Goal: Information Seeking & Learning: Learn about a topic

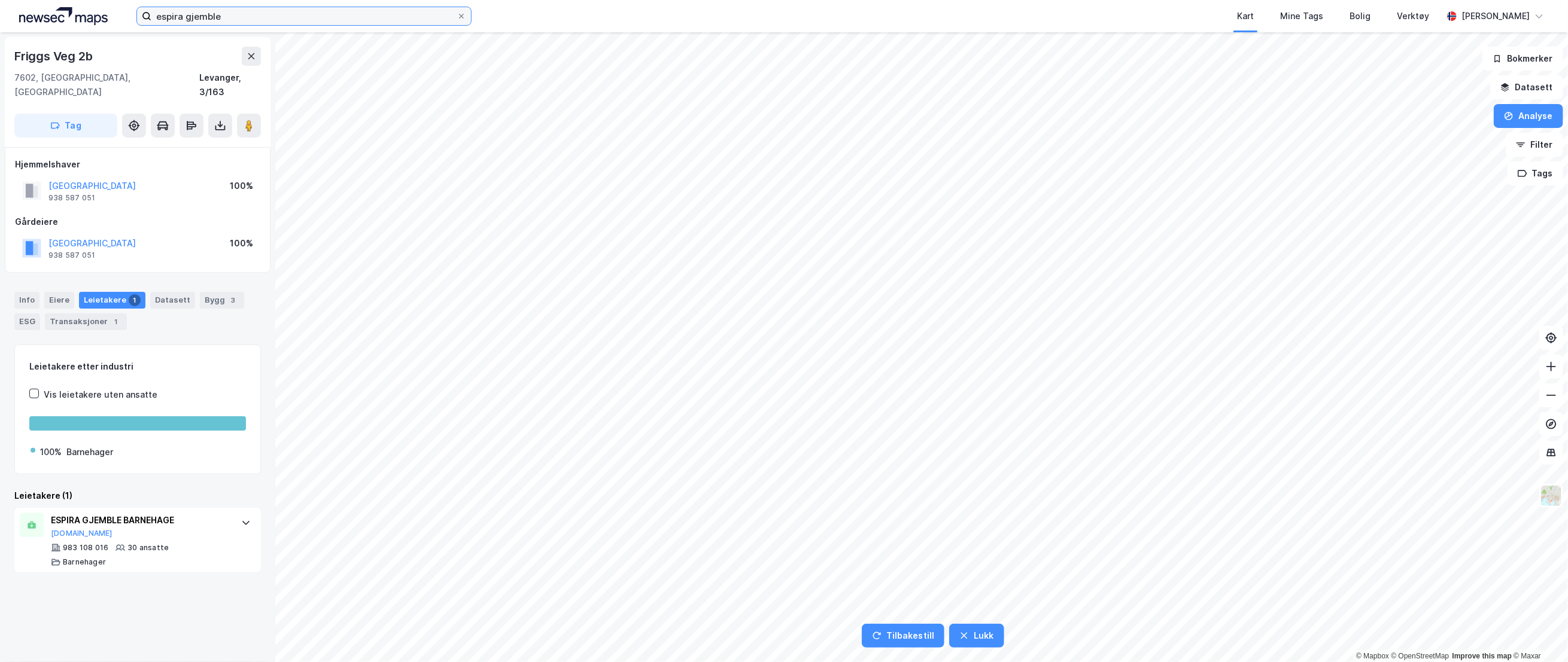
click at [210, 10] on input "espira gjemble" at bounding box center [304, 17] width 305 height 18
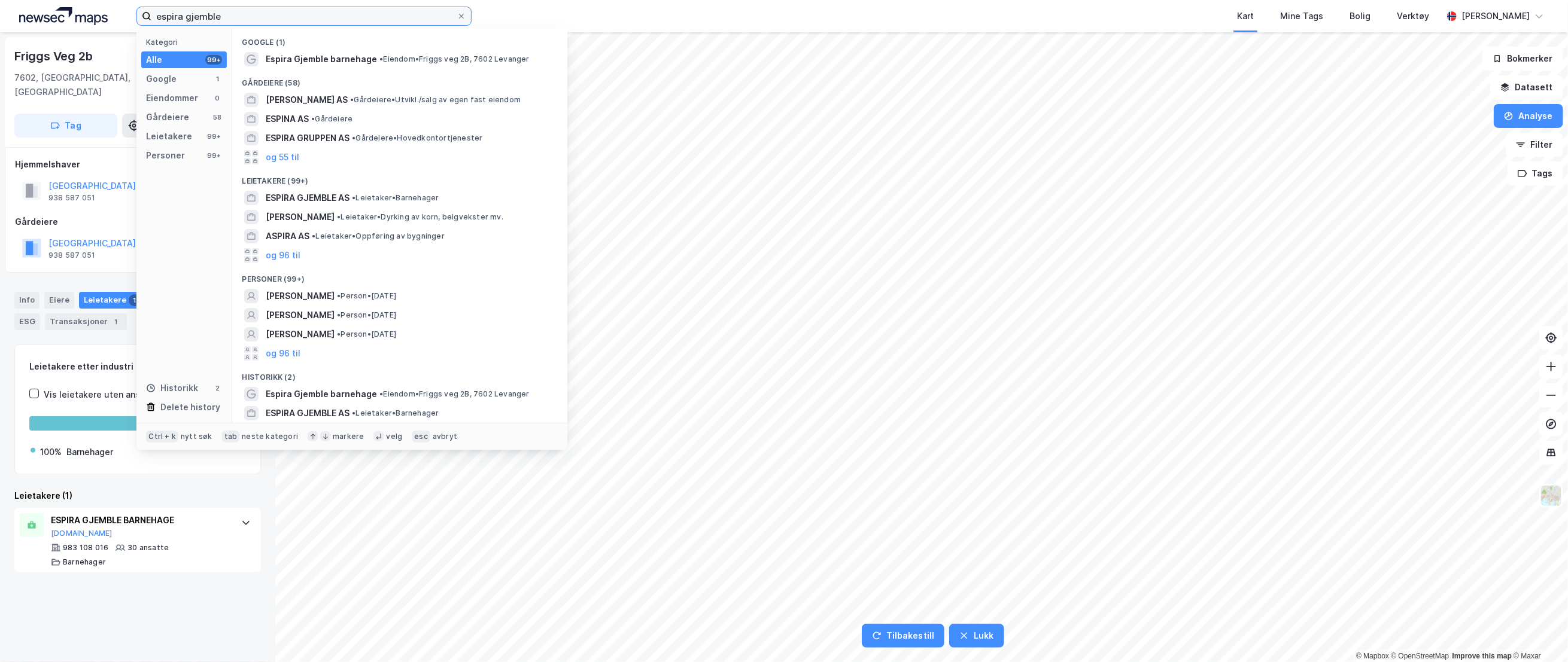
click at [264, 17] on input "espira gjemble" at bounding box center [304, 17] width 305 height 18
click at [264, 15] on input "espira gjemble" at bounding box center [304, 17] width 305 height 18
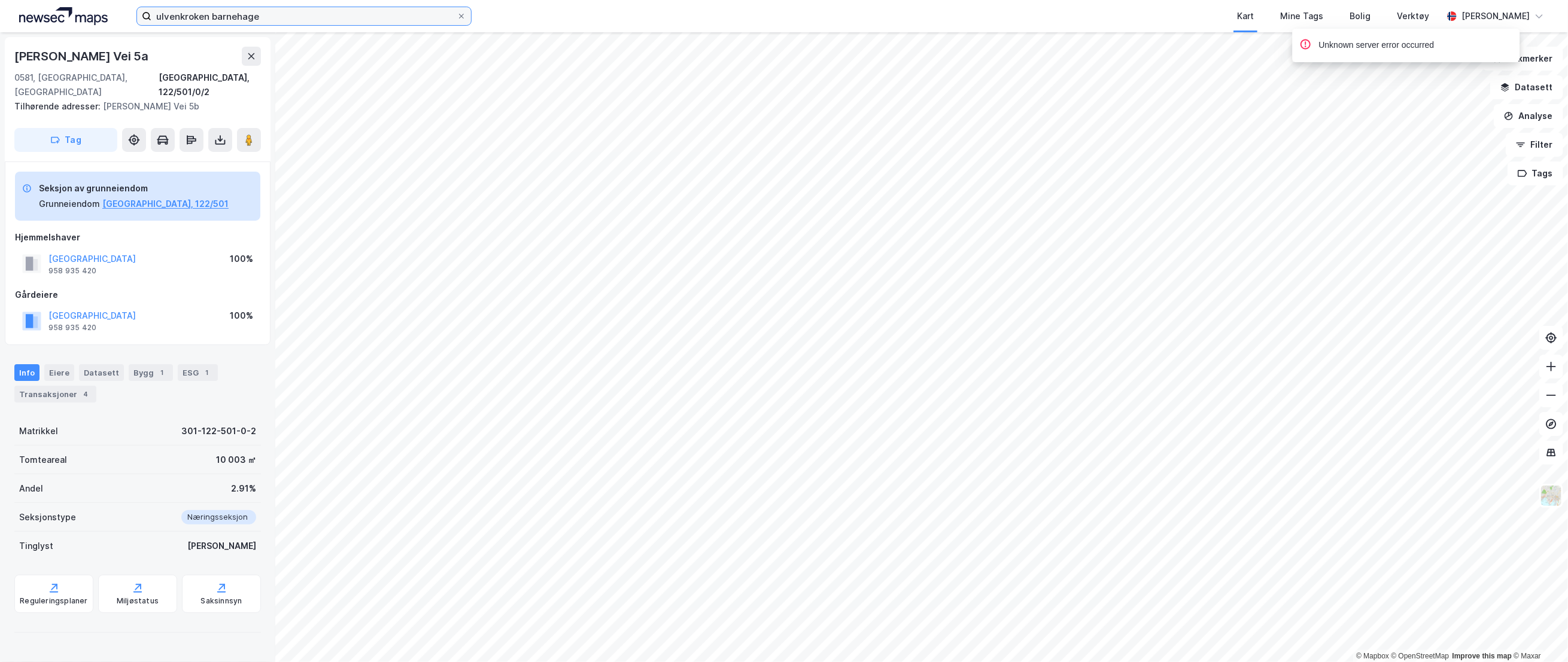
click at [215, 22] on input "ulvenkroken barnehage" at bounding box center [304, 17] width 305 height 18
click at [205, 16] on input "ulvenkroken barnehage" at bounding box center [304, 17] width 305 height 18
click at [212, 16] on input "ulvenkroken barnehage" at bounding box center [304, 17] width 305 height 18
click at [255, 57] on icon at bounding box center [251, 56] width 10 height 10
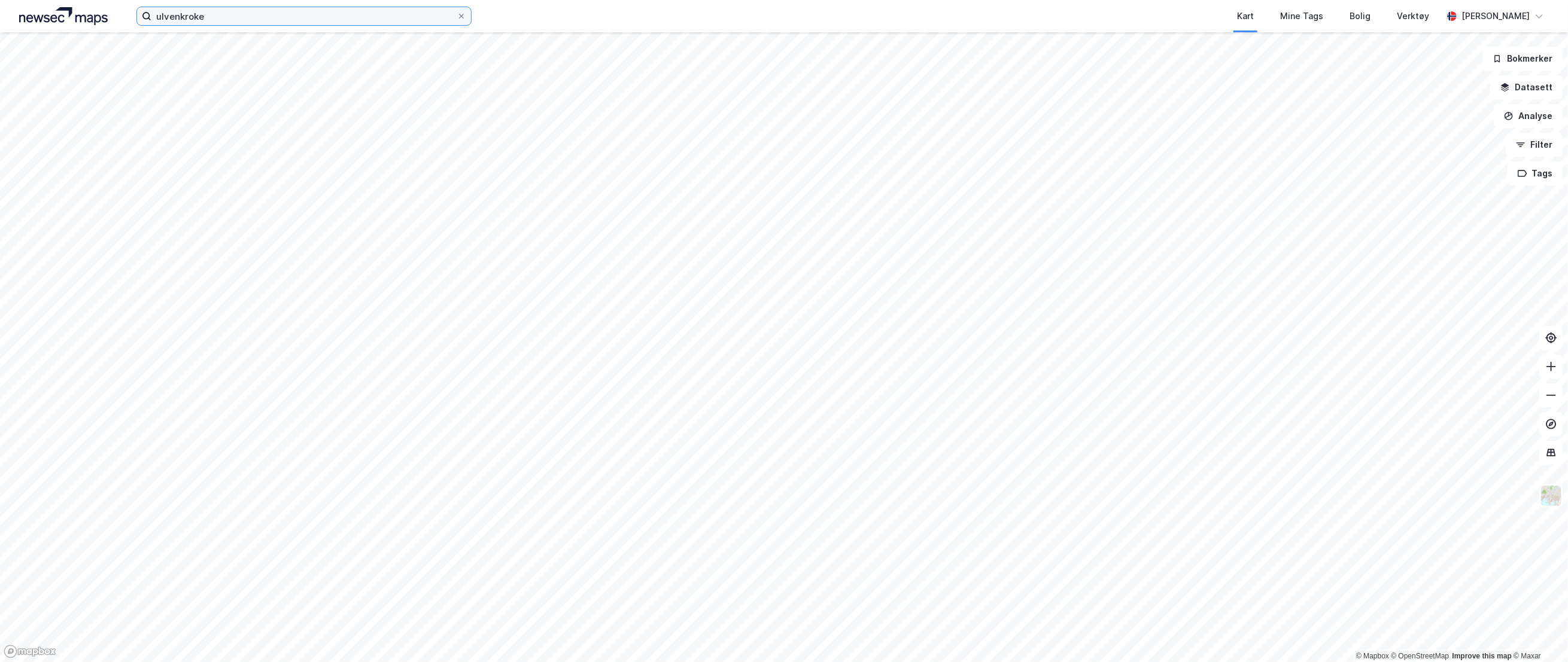
click at [227, 19] on input "ulvenkroke" at bounding box center [304, 17] width 305 height 18
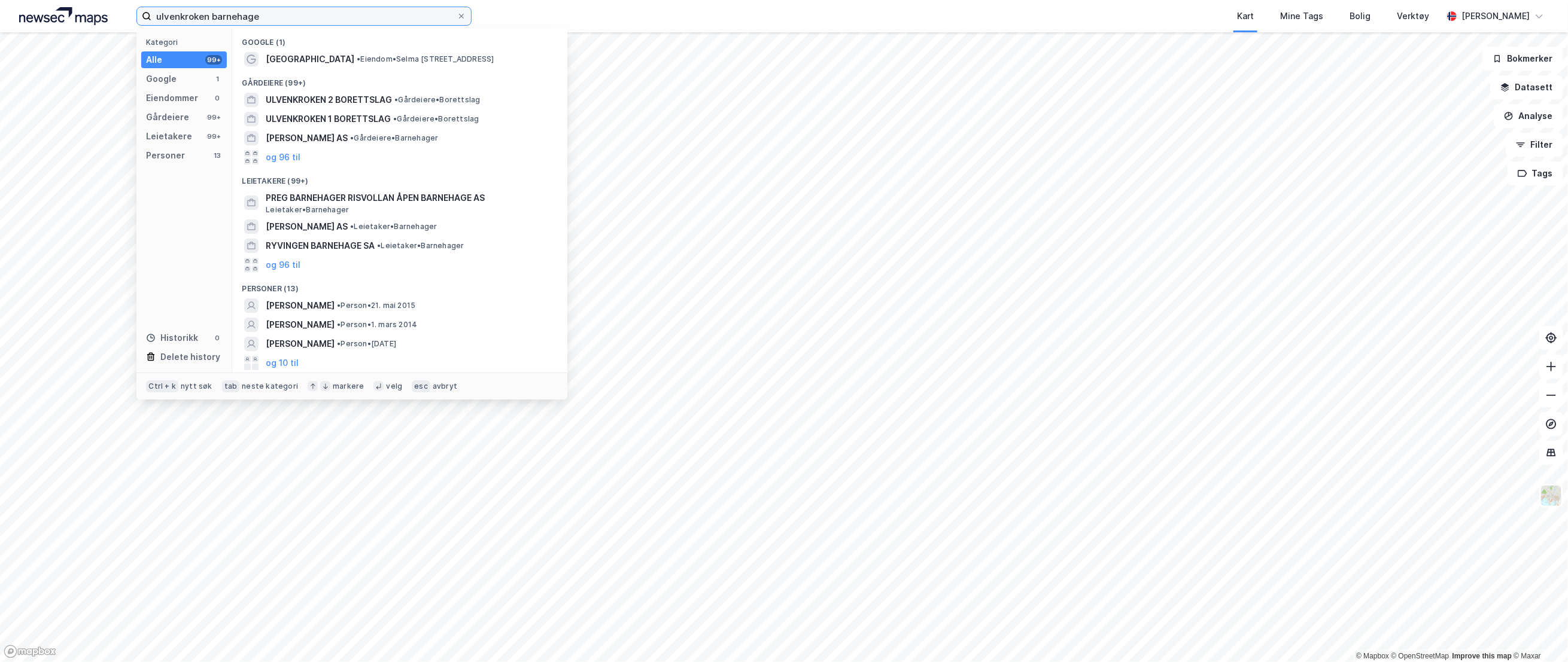
drag, startPoint x: 282, startPoint y: 17, endPoint x: 113, endPoint y: 5, distance: 169.4
click at [113, 5] on div "ulvenkroken barnehage Kategori Alle 99+ Google 1 Eiendommer 0 Gårdeiere 99+ Lei…" at bounding box center [784, 16] width 1568 height 32
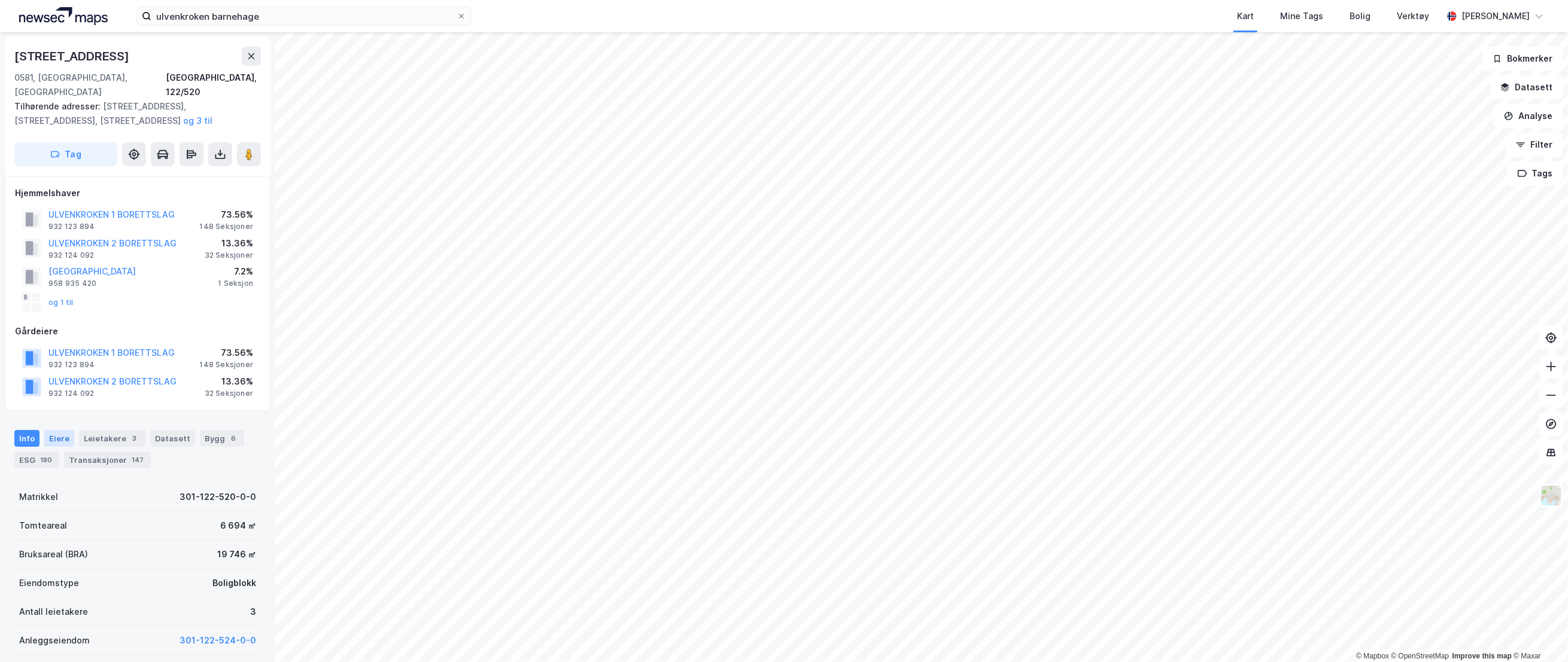
click at [54, 430] on div "Eiere" at bounding box center [60, 439] width 30 height 17
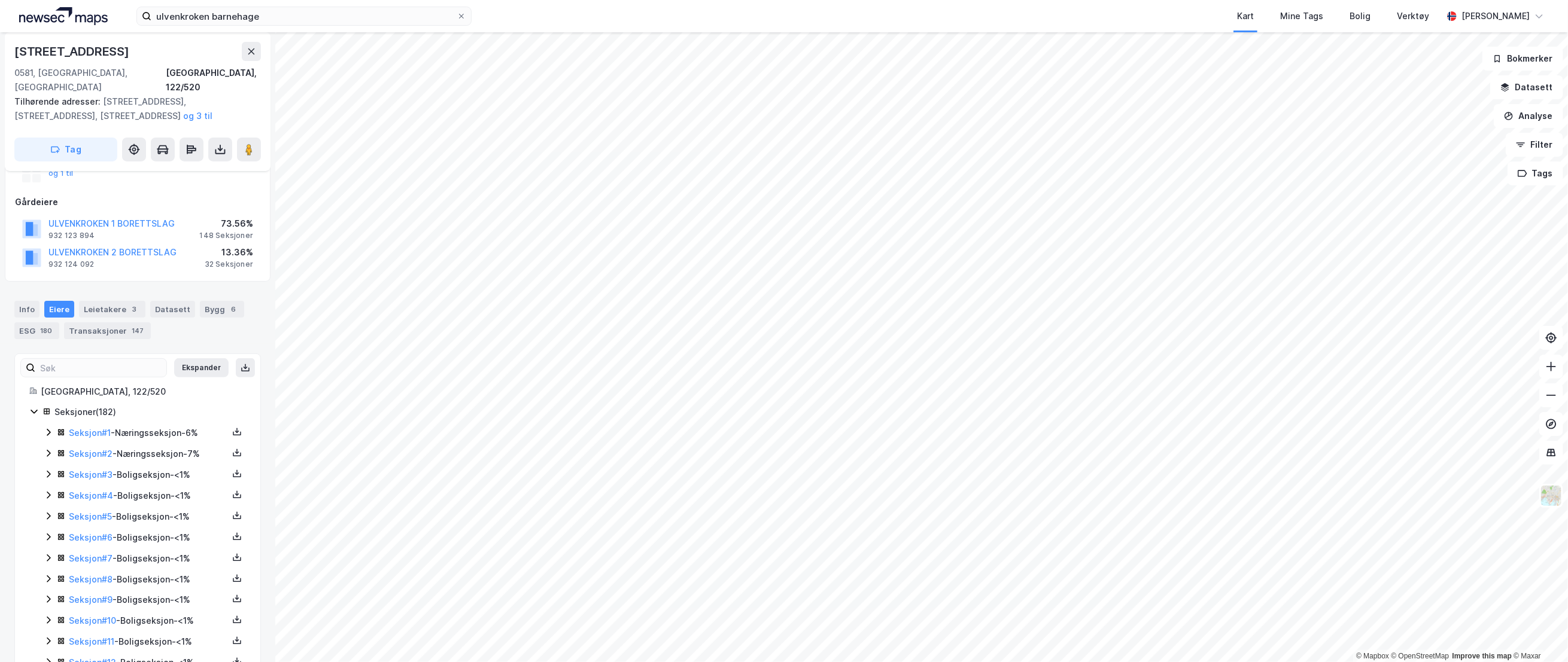
scroll to position [133, 0]
click at [48, 445] on icon at bounding box center [48, 450] width 10 height 10
click at [48, 425] on icon at bounding box center [48, 429] width 4 height 8
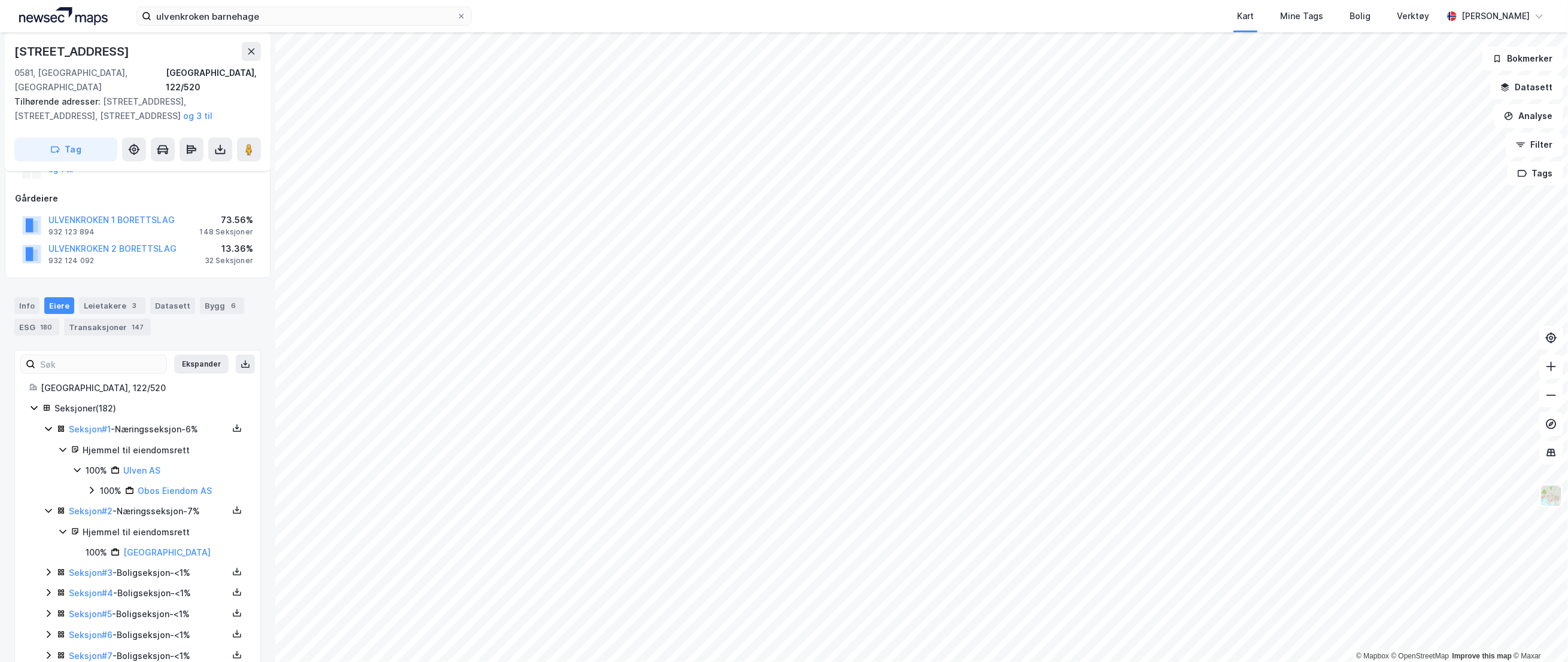
click at [48, 424] on icon at bounding box center [48, 429] width 10 height 10
click at [103, 445] on link "Seksjon # 2" at bounding box center [91, 450] width 44 height 10
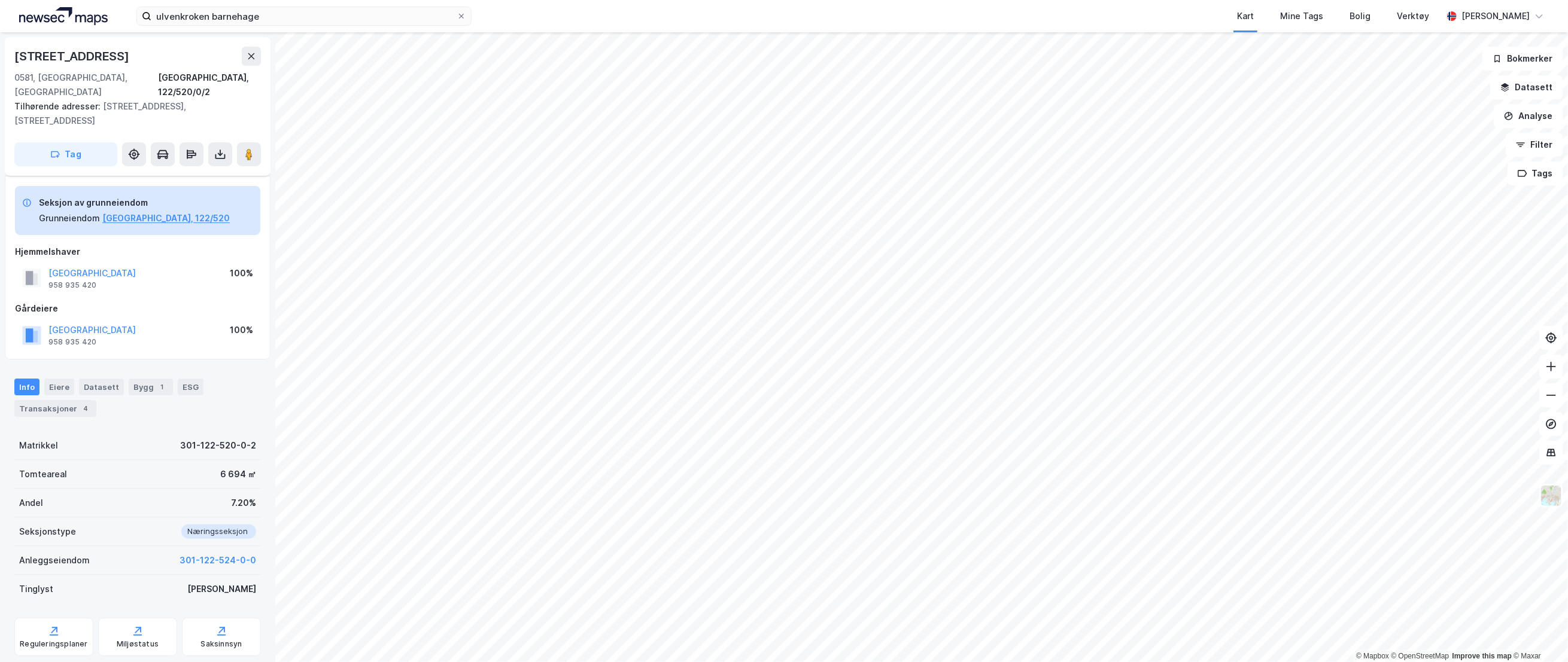
scroll to position [43, 0]
click at [130, 374] on div "Bygg 1" at bounding box center [150, 382] width 45 height 17
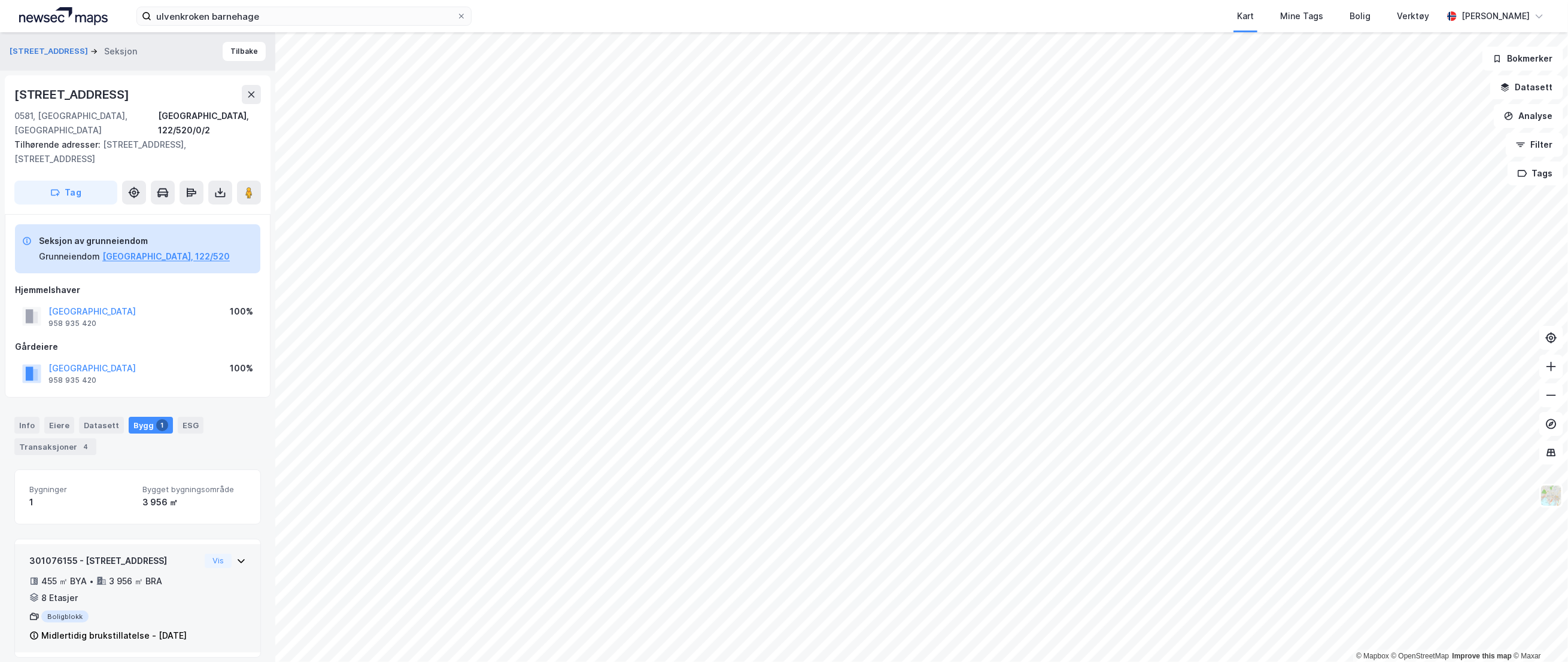
click at [154, 554] on div "301076155 - Ulvenveien 88 455 ㎡ BYA • 3 956 ㎡ BRA • 8 Etasjer Boligblokk Midler…" at bounding box center [115, 599] width 171 height 90
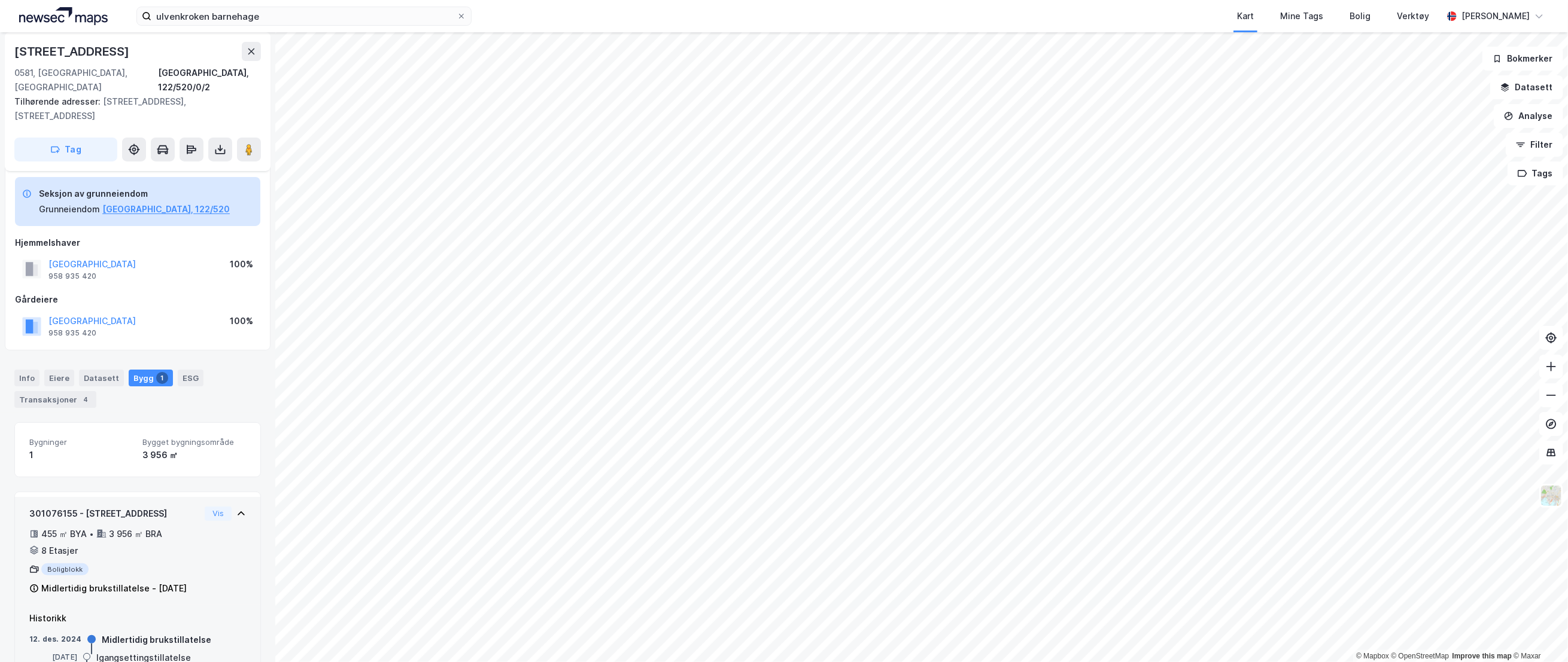
scroll to position [88, 0]
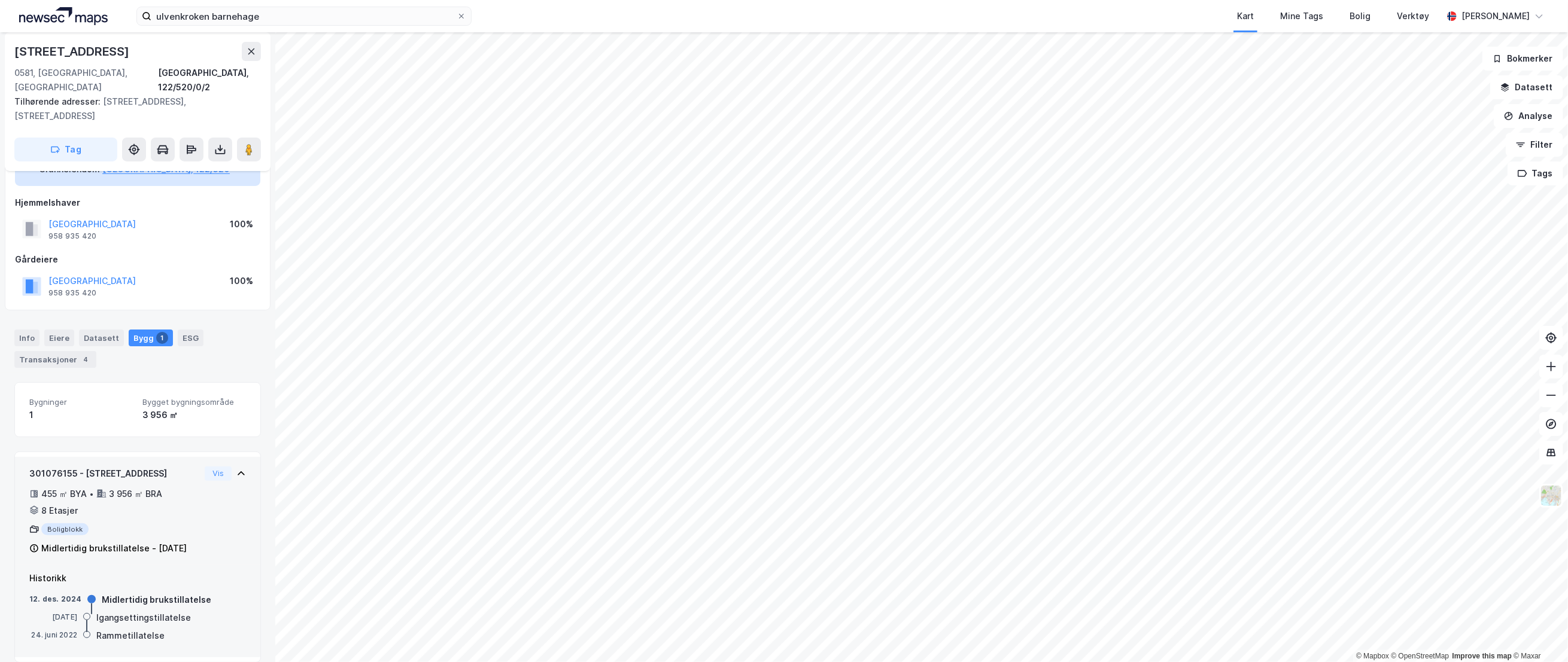
click at [162, 466] on div "301076155 - [STREET_ADDRESS]" at bounding box center [115, 473] width 171 height 14
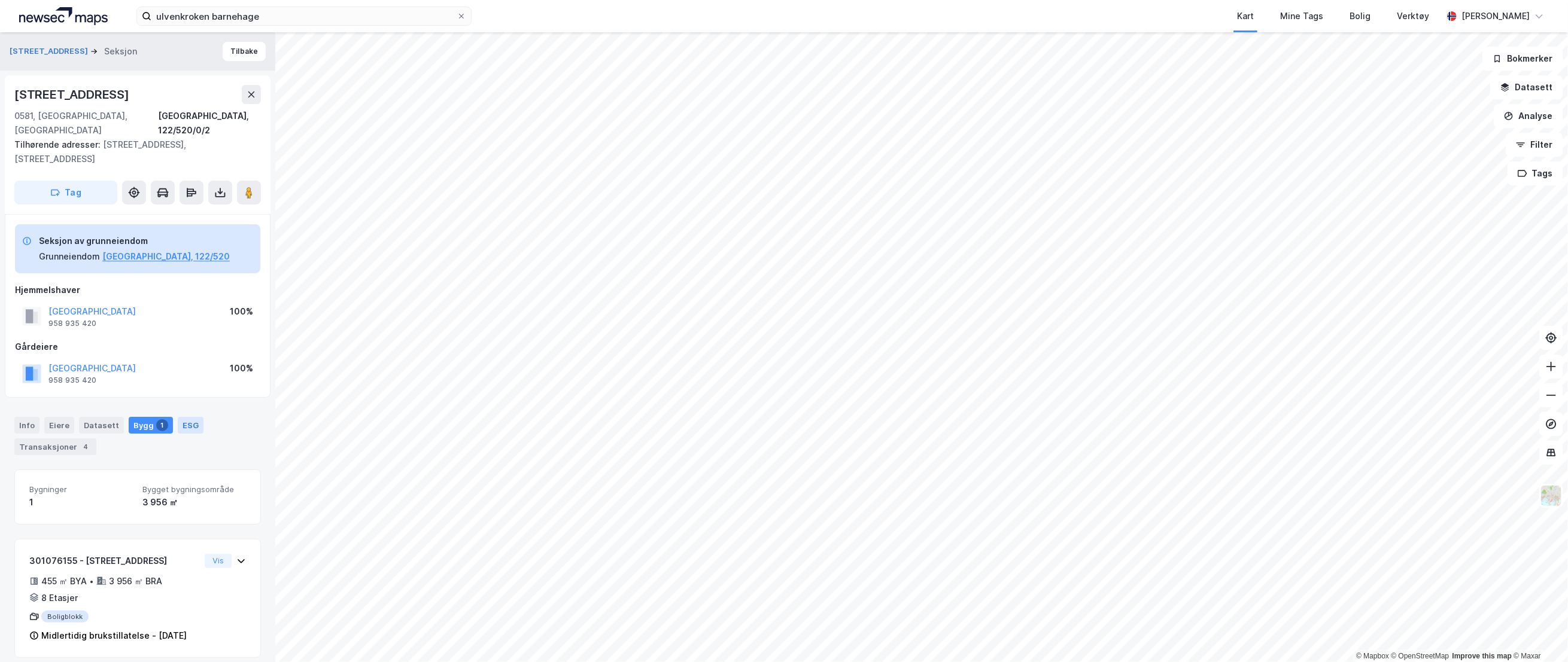
click at [192, 417] on div "ESG" at bounding box center [190, 425] width 26 height 17
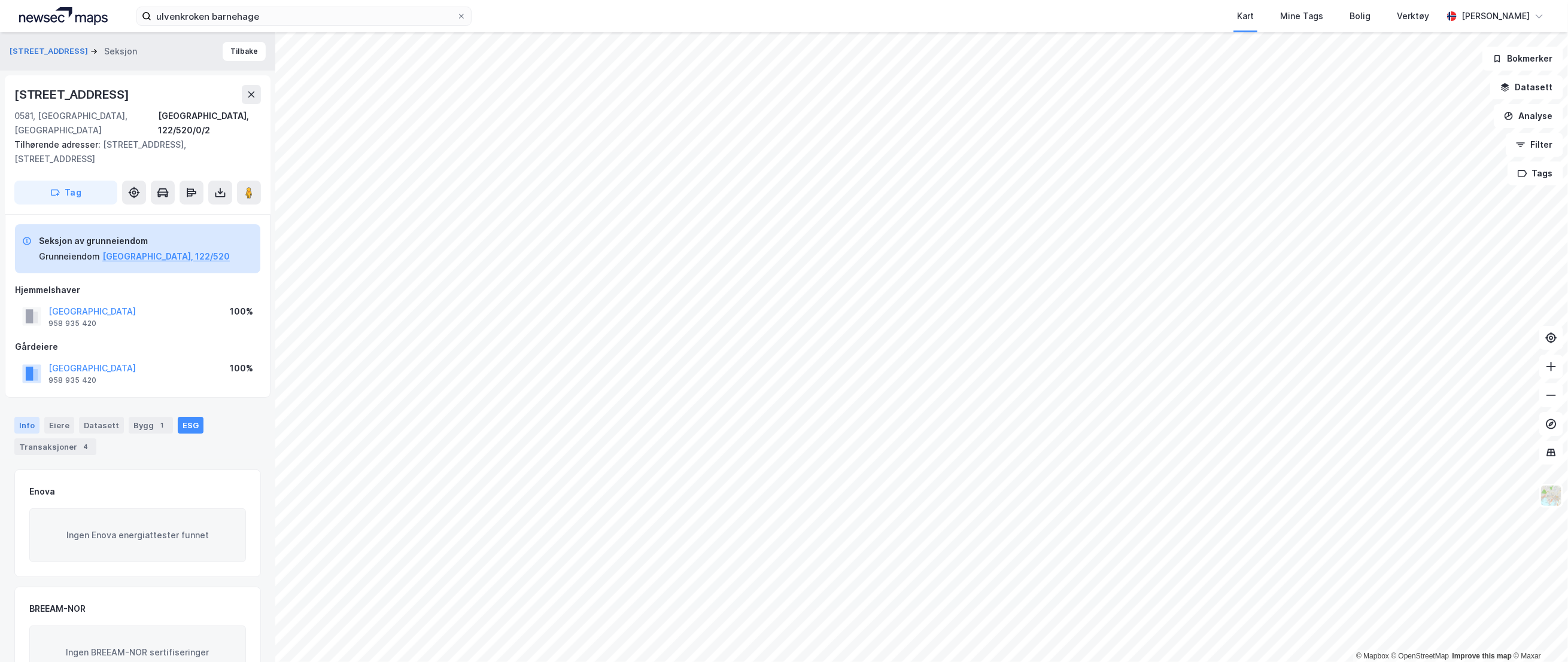
click at [34, 417] on div "Info" at bounding box center [26, 425] width 25 height 17
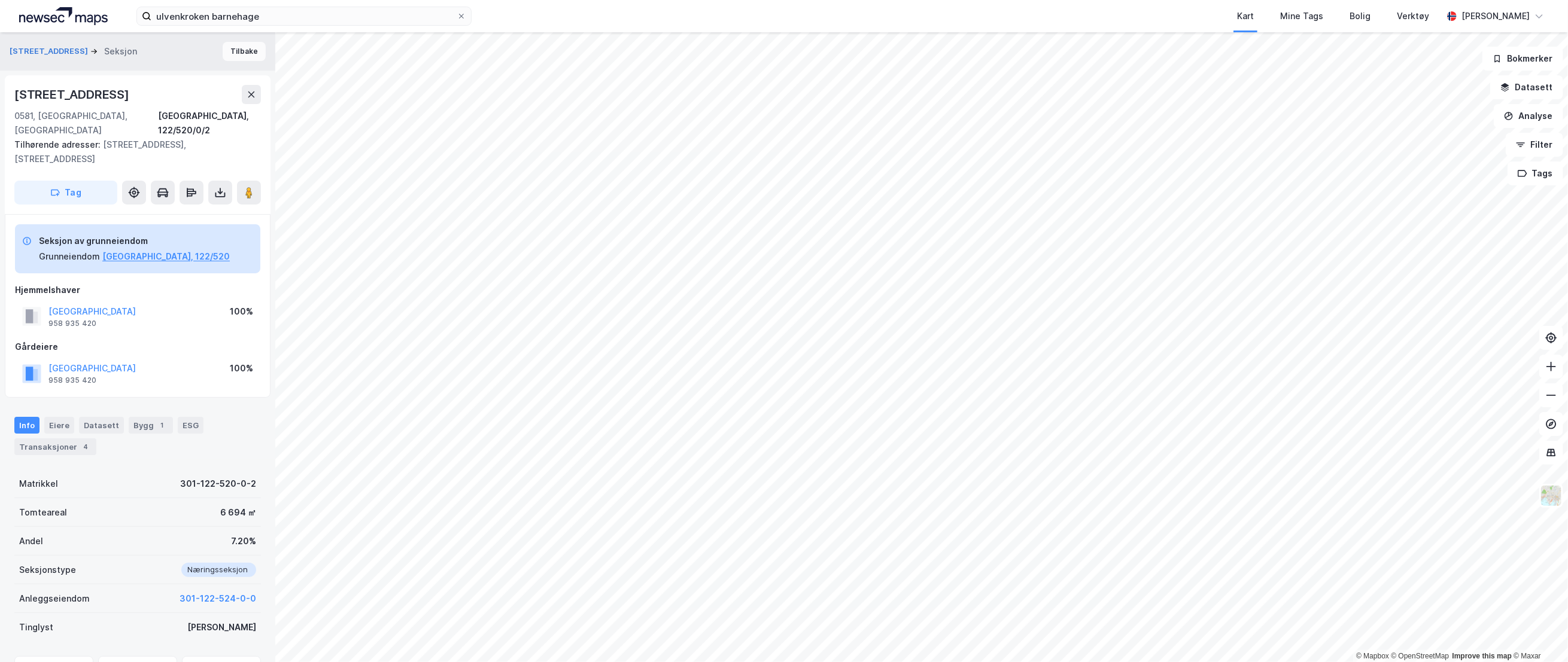
click at [230, 54] on button "Tilbake" at bounding box center [244, 51] width 43 height 19
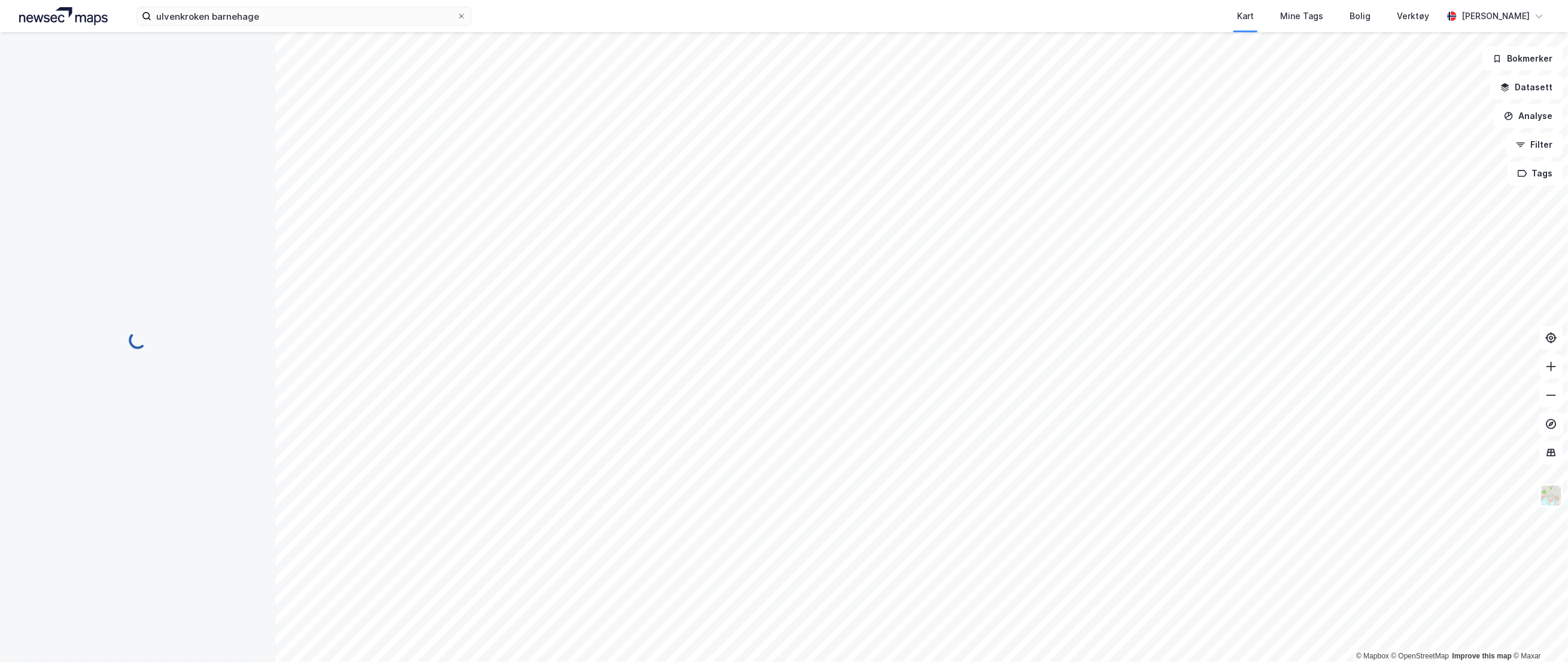
scroll to position [88, 0]
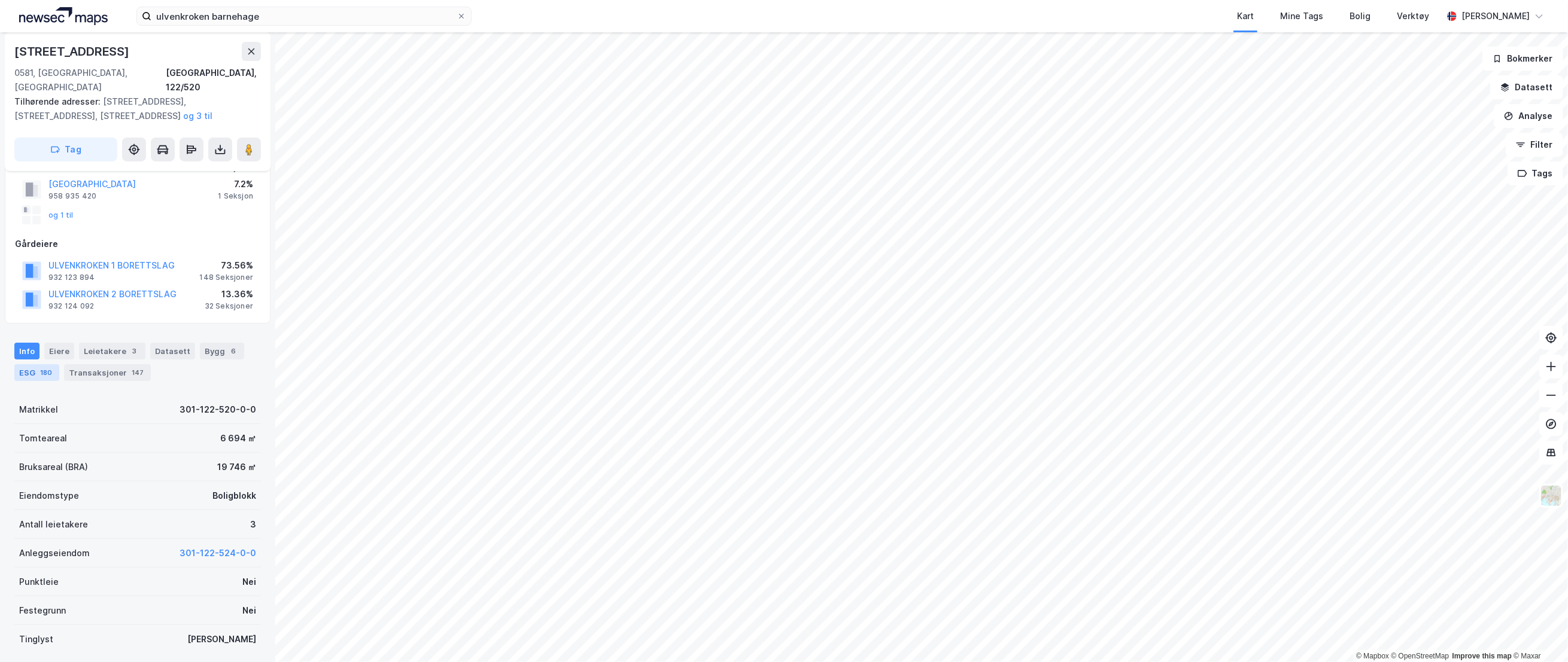
click at [42, 367] on div "180" at bounding box center [46, 373] width 17 height 12
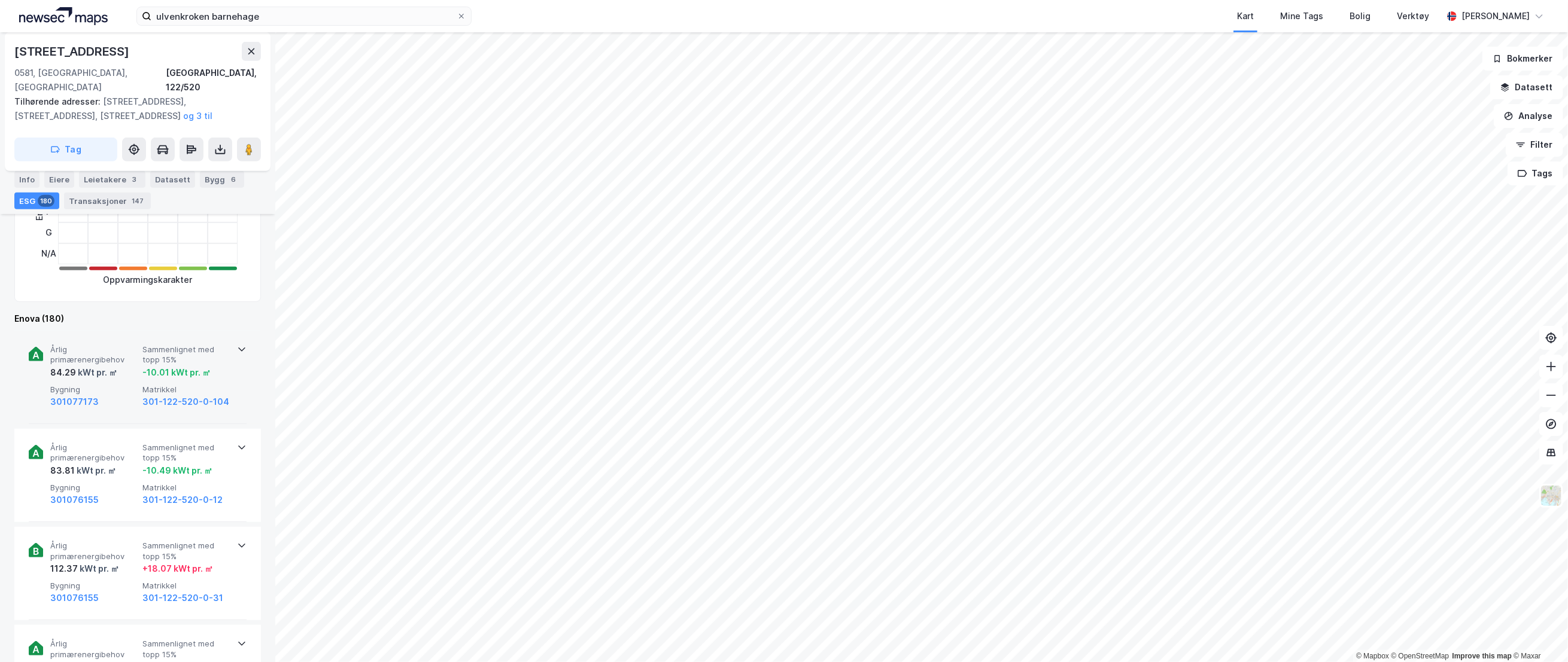
scroll to position [465, 0]
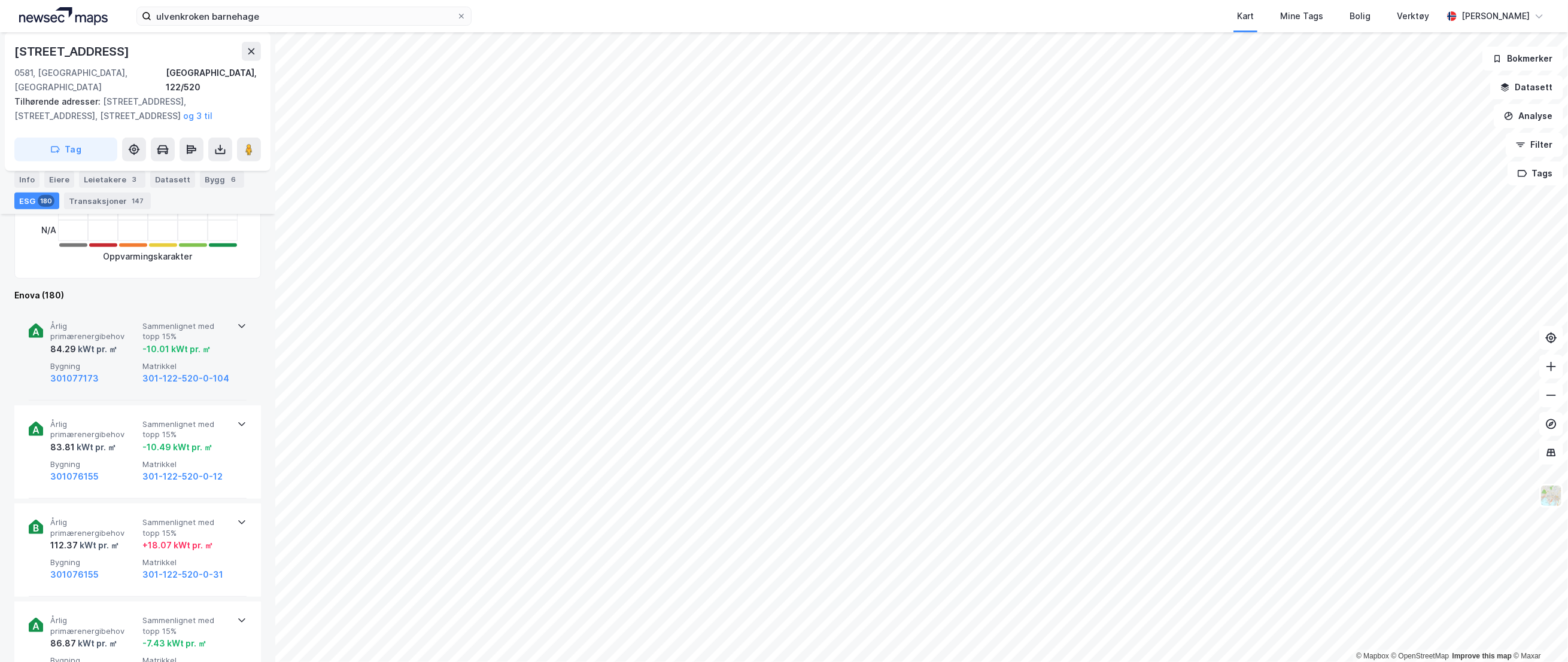
click at [124, 322] on span "Årlig primærenergibehov" at bounding box center [94, 332] width 88 height 21
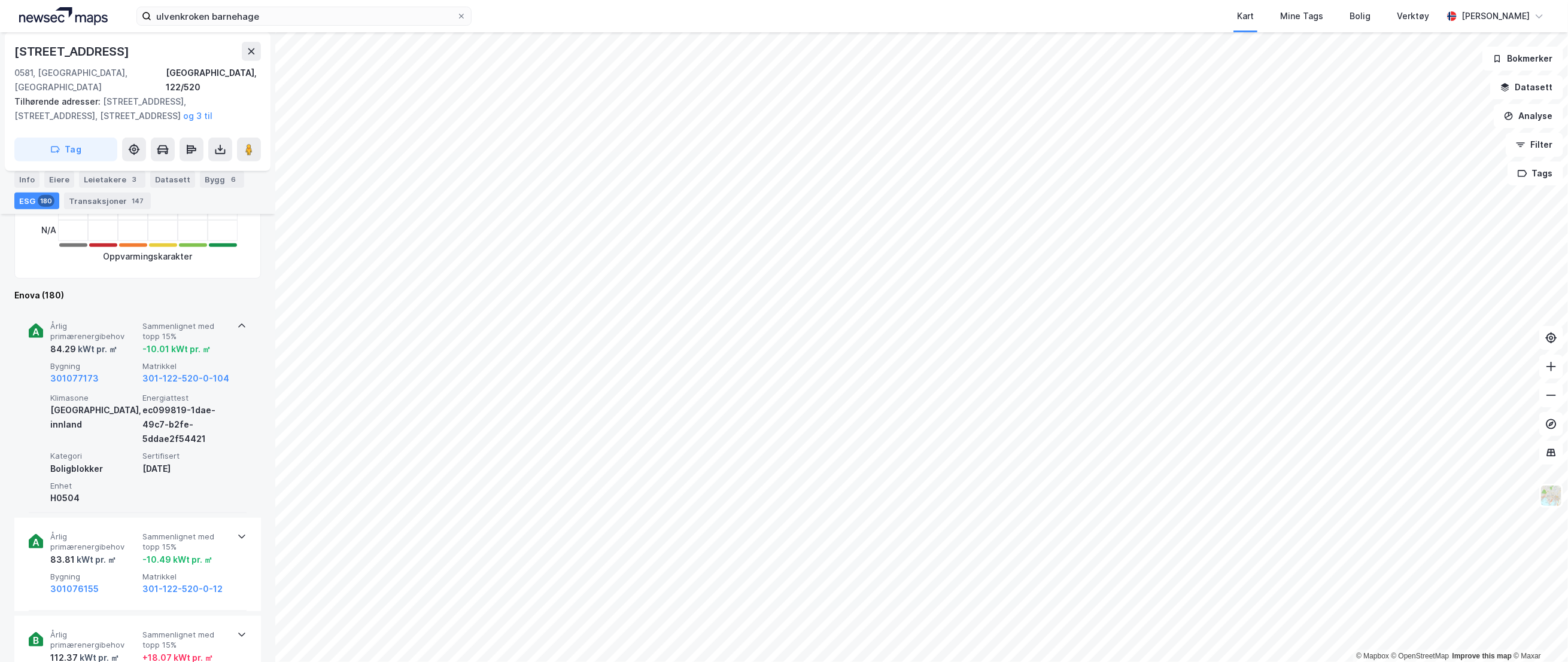
click at [128, 322] on span "Årlig primærenergibehov" at bounding box center [94, 332] width 88 height 21
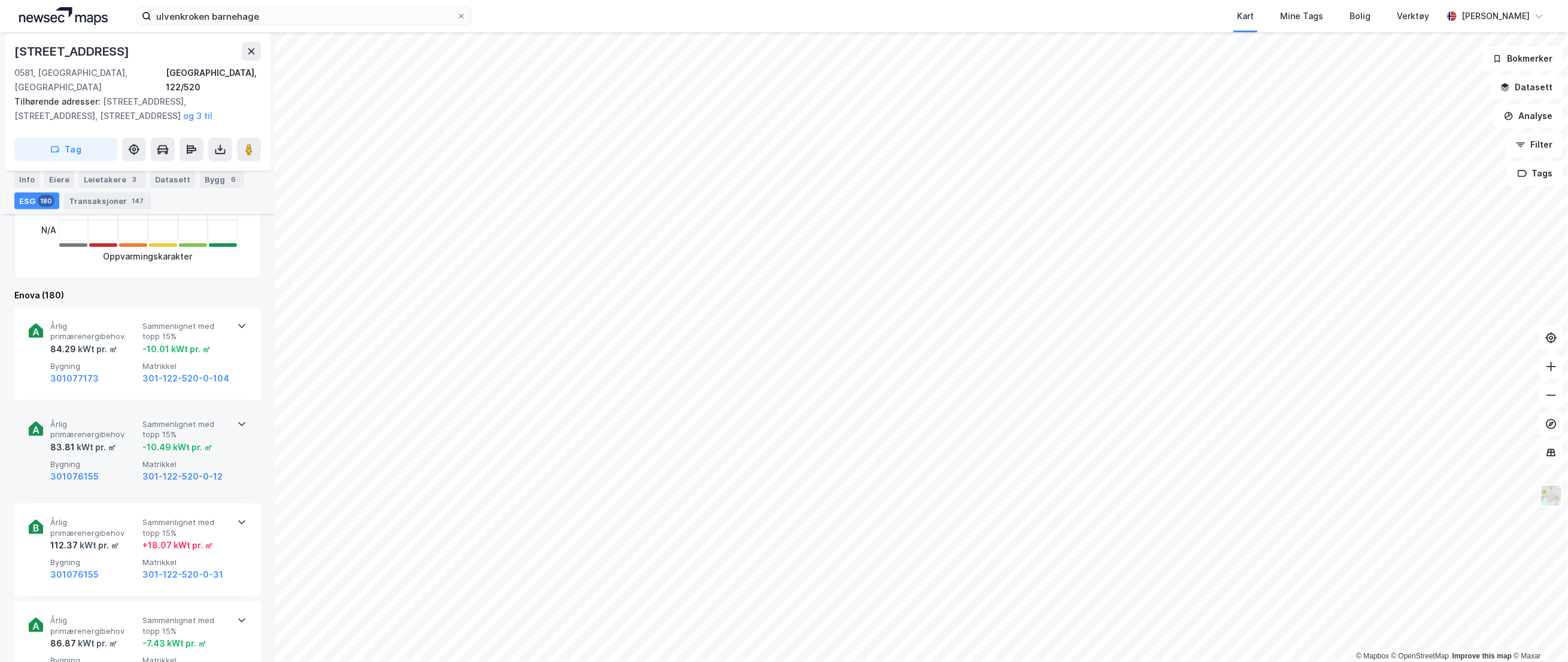
click at [128, 419] on span "Årlig primærenergibehov" at bounding box center [94, 430] width 88 height 21
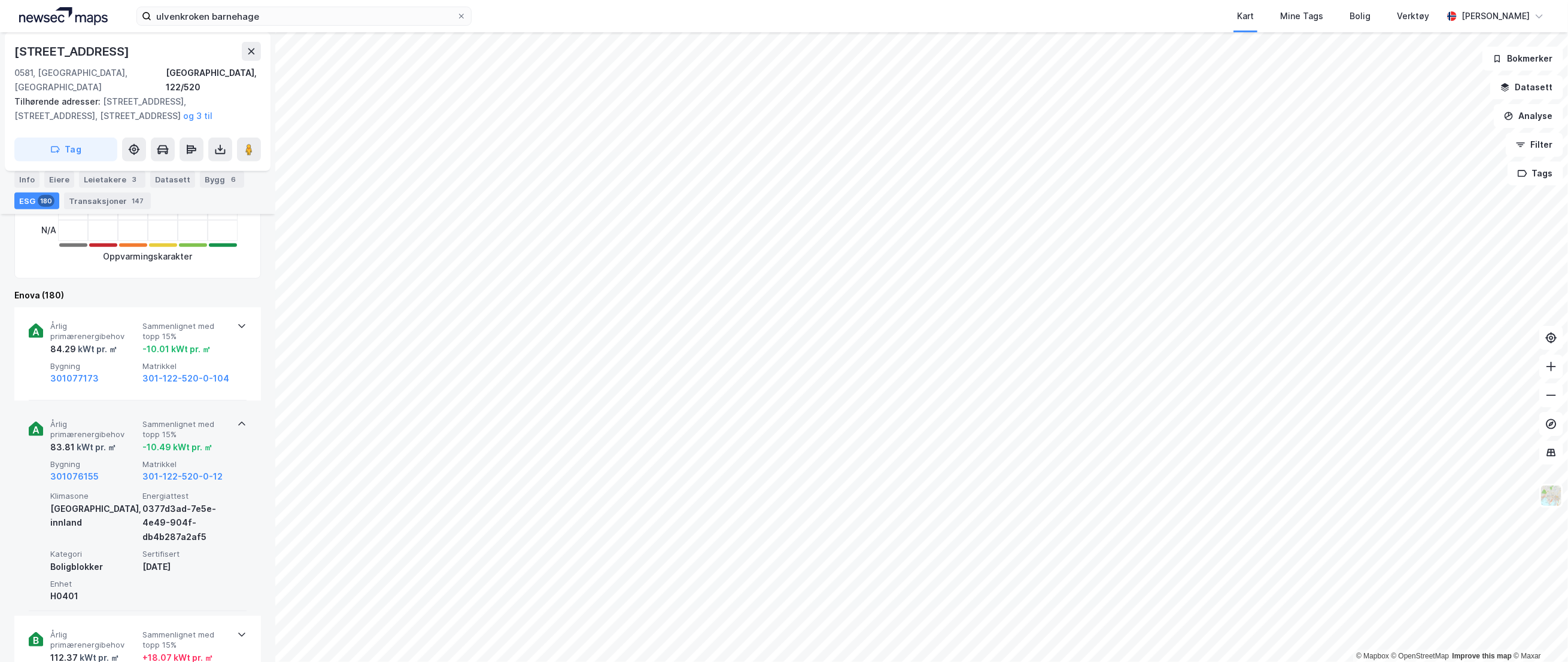
click at [128, 419] on span "Årlig primærenergibehov" at bounding box center [94, 430] width 88 height 21
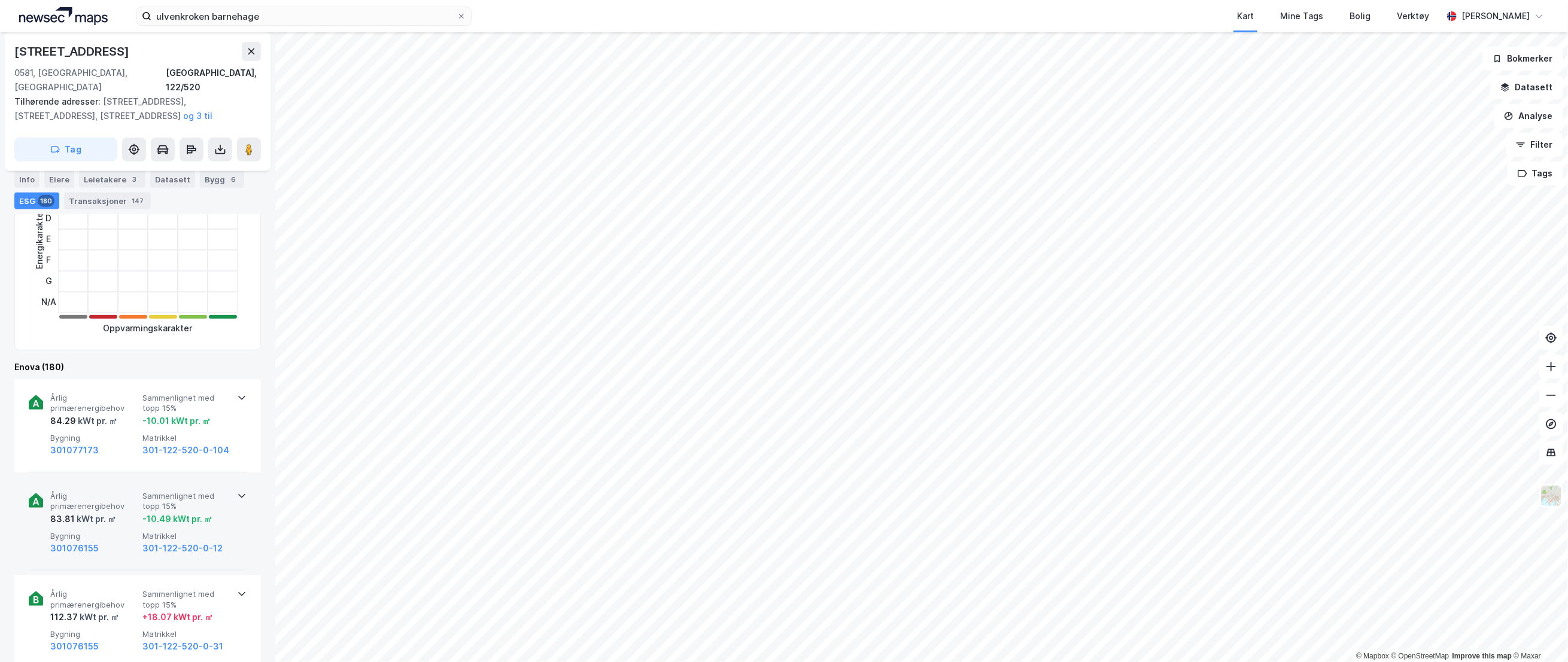
scroll to position [133, 0]
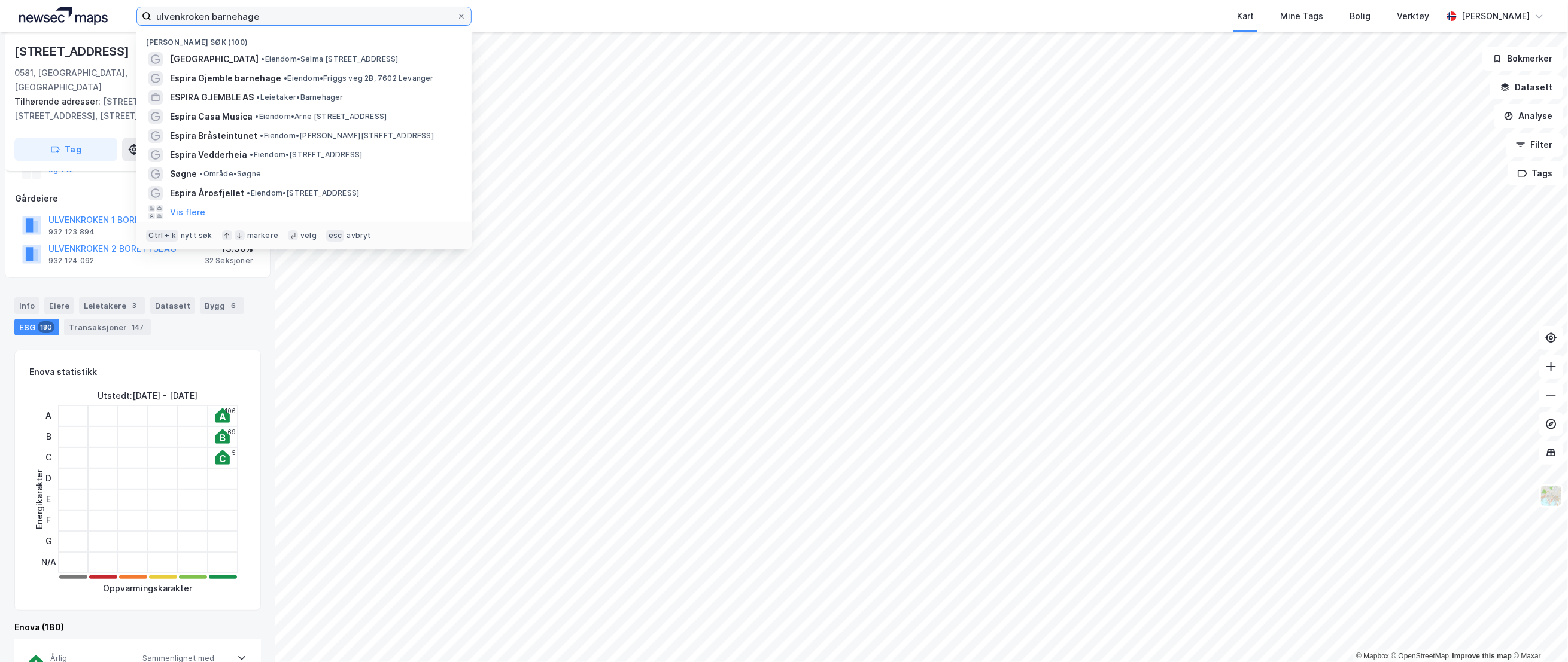
drag, startPoint x: 228, startPoint y: 17, endPoint x: 108, endPoint y: 21, distance: 120.1
click at [108, 21] on div "ulvenkroken barnehage Nylige søk (100) [GEOGRAPHIC_DATA] • Eiendom • Selma [STR…" at bounding box center [784, 16] width 1568 height 32
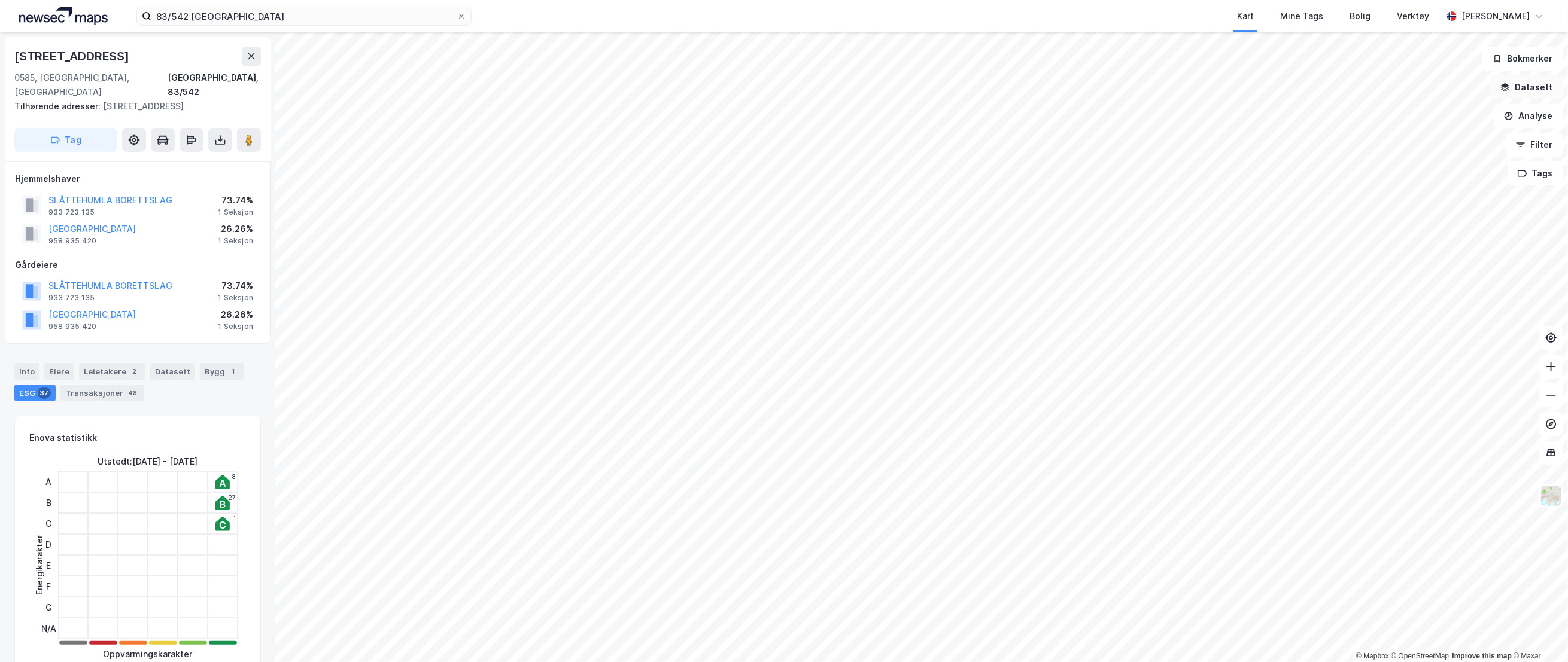
click at [1545, 91] on button "Datasett" at bounding box center [1526, 88] width 73 height 24
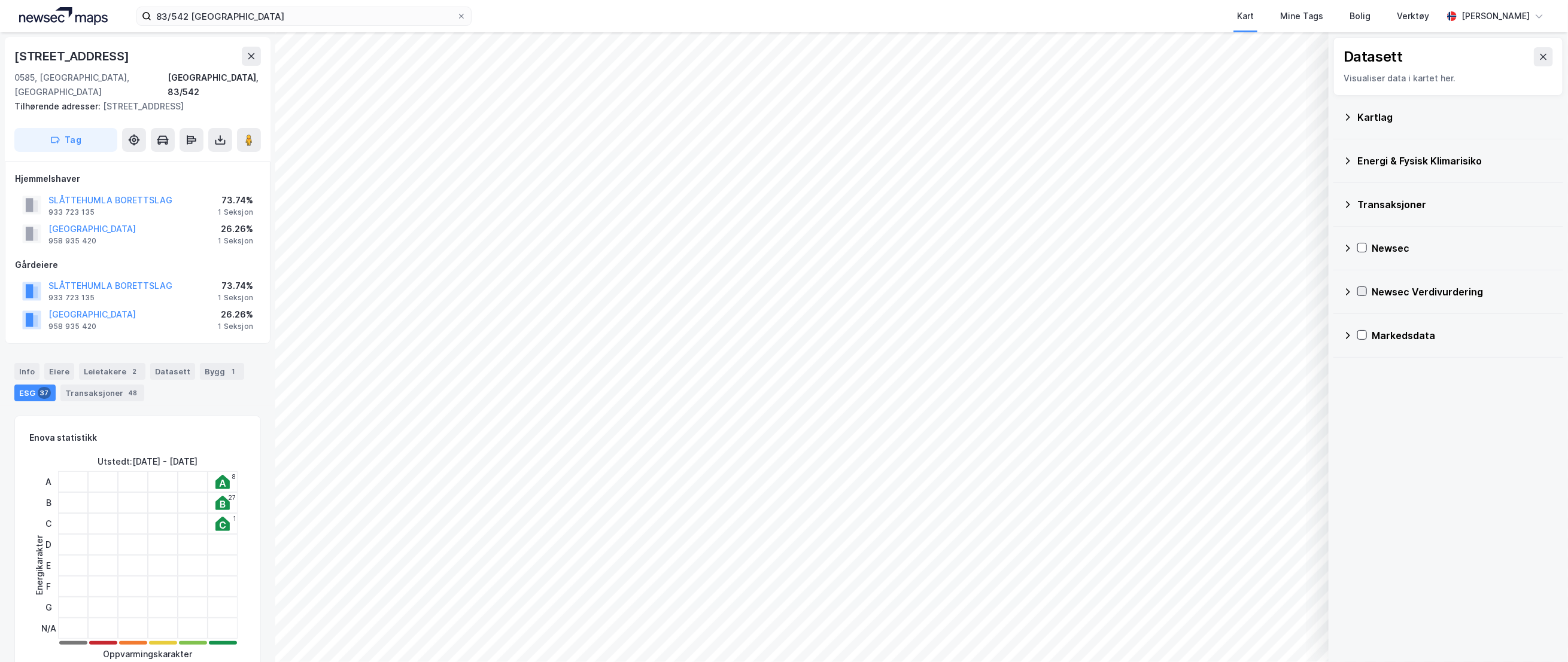
click at [1360, 291] on icon at bounding box center [1362, 291] width 8 height 8
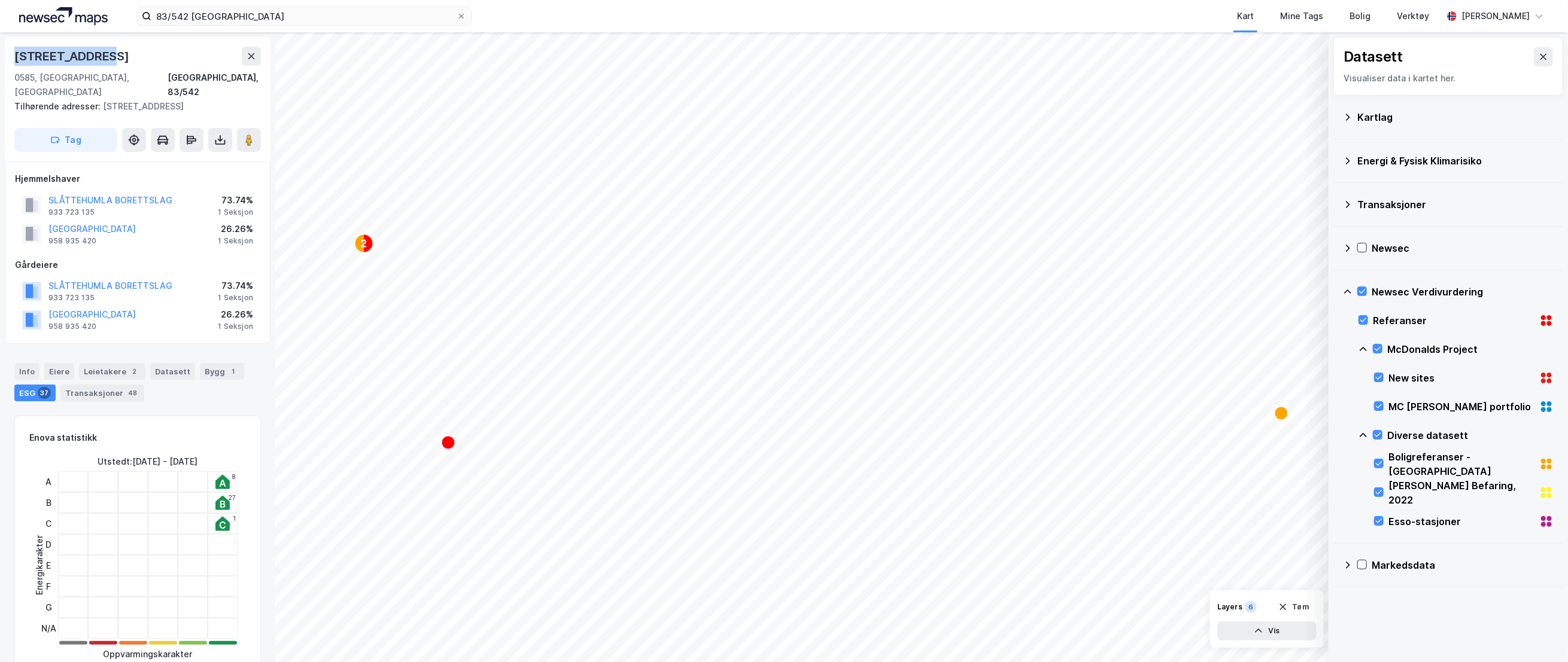
drag, startPoint x: 100, startPoint y: 57, endPoint x: 14, endPoint y: 53, distance: 86.1
click at [14, 53] on div "[STREET_ADDRESS], 83/542 Tilhørende adresser: [STREET_ADDRESS] Tag" at bounding box center [137, 99] width 266 height 125
copy div "[STREET_ADDRESS]"
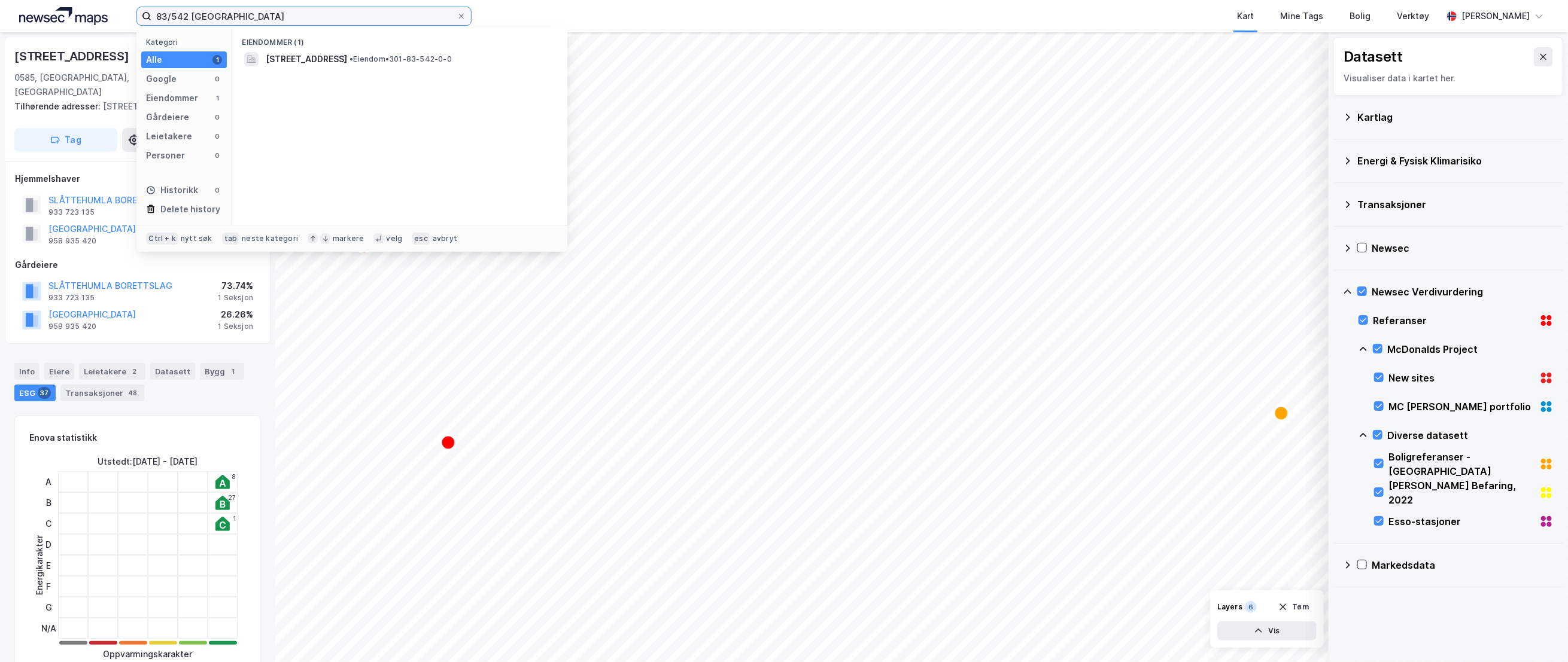
drag, startPoint x: 244, startPoint y: 16, endPoint x: 125, endPoint y: 16, distance: 119.0
click at [125, 16] on div "83/542 oslo Kategori Alle 1 Google 0 Eiendommer 1 Gårdeiere 0 Leietakere 0 Pers…" at bounding box center [784, 16] width 1568 height 32
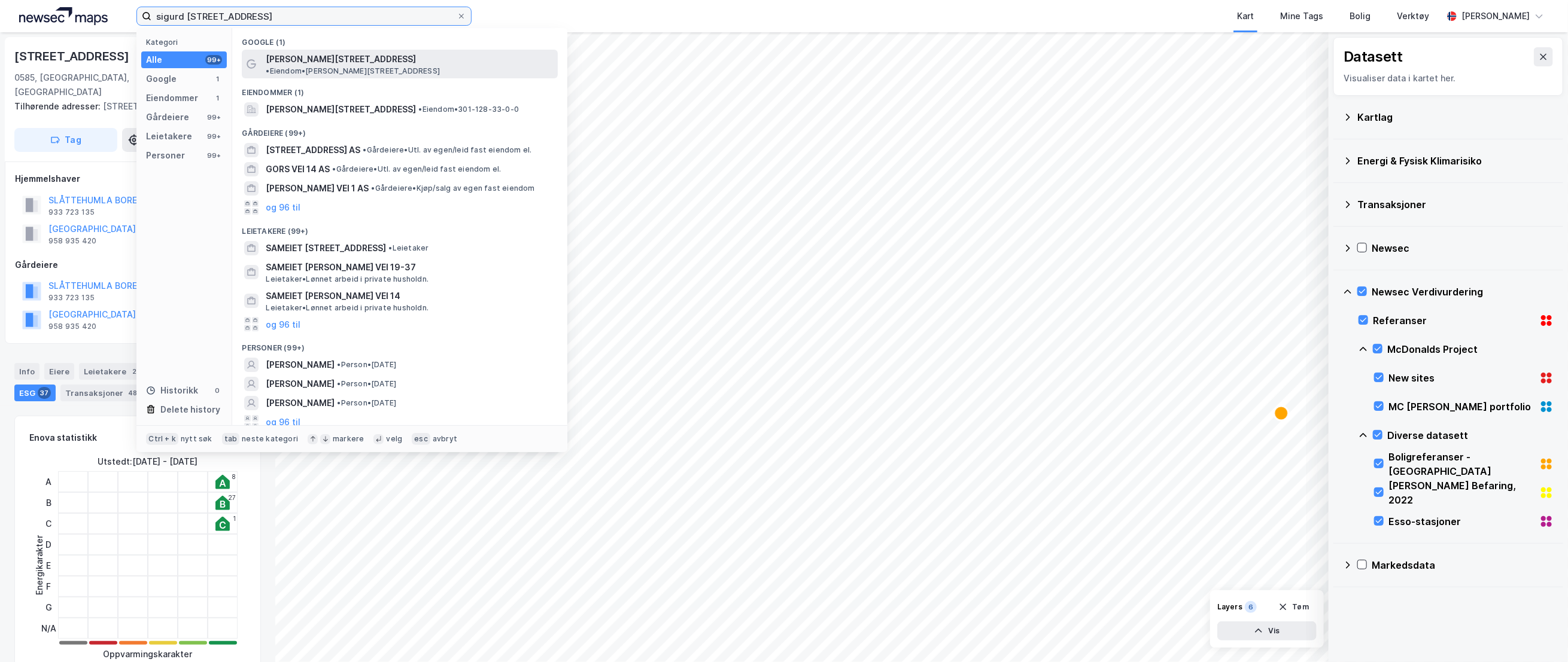
type input "sigurd [STREET_ADDRESS]"
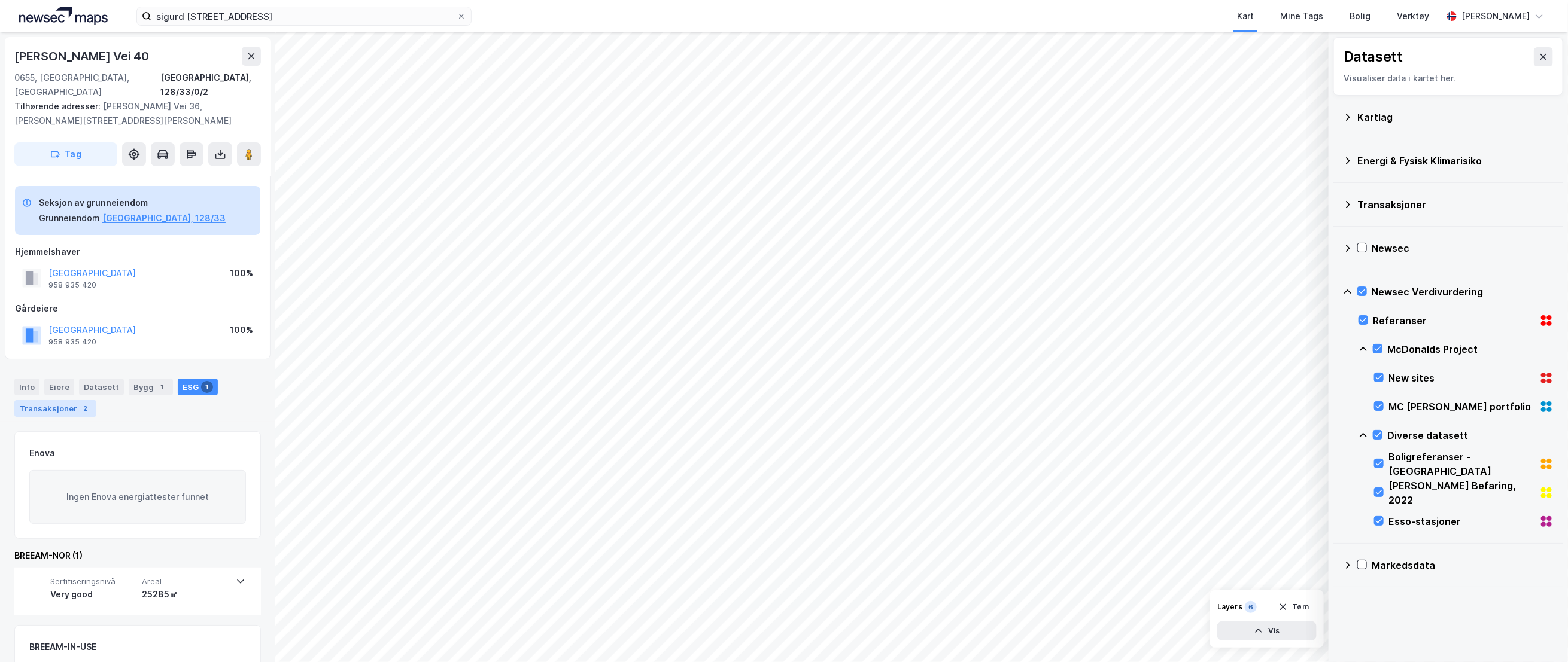
click at [69, 400] on div "Transaksjoner 2" at bounding box center [55, 408] width 82 height 17
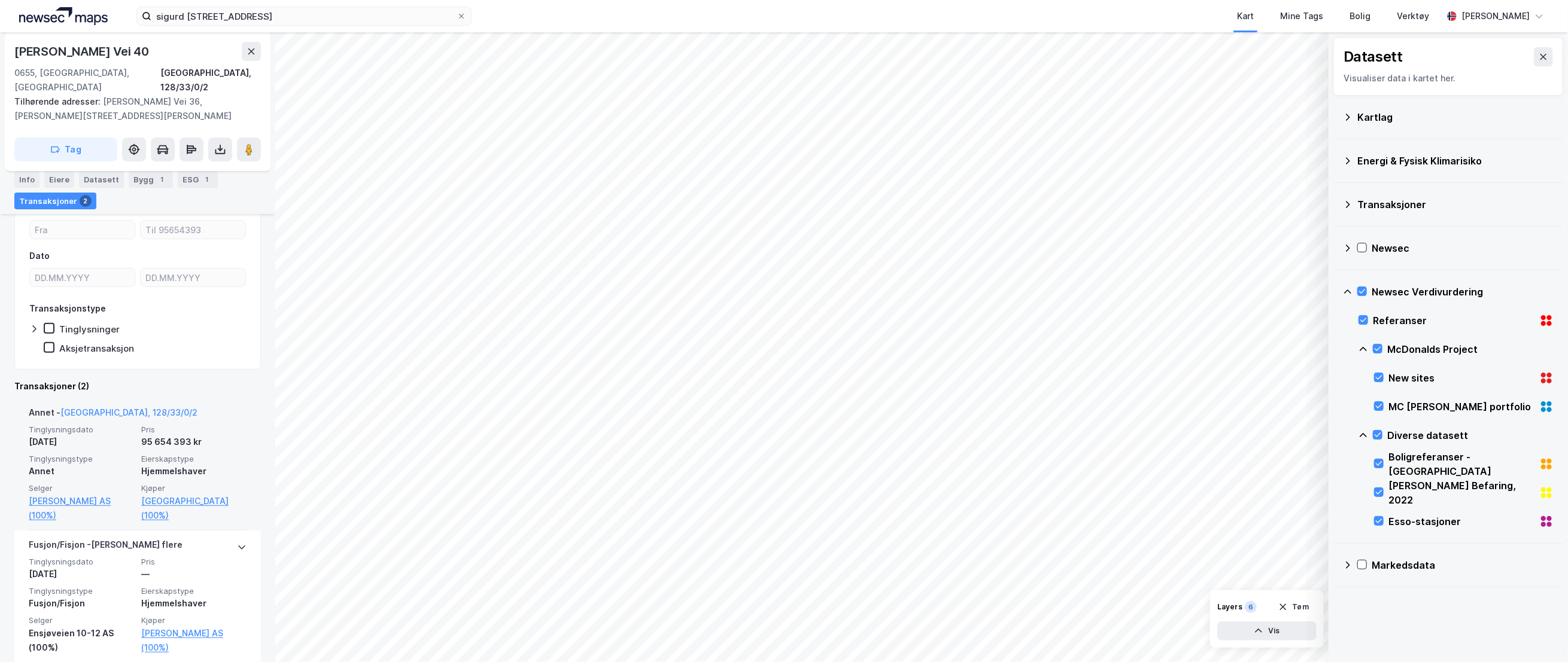
scroll to position [244, 0]
